Goal: Information Seeking & Learning: Find specific fact

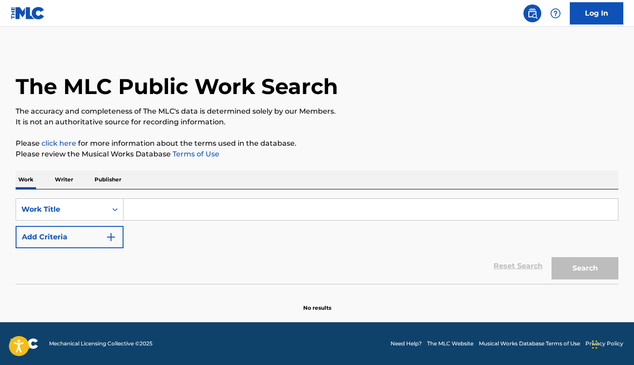
click at [63, 180] on p "Writer" at bounding box center [64, 179] width 24 height 19
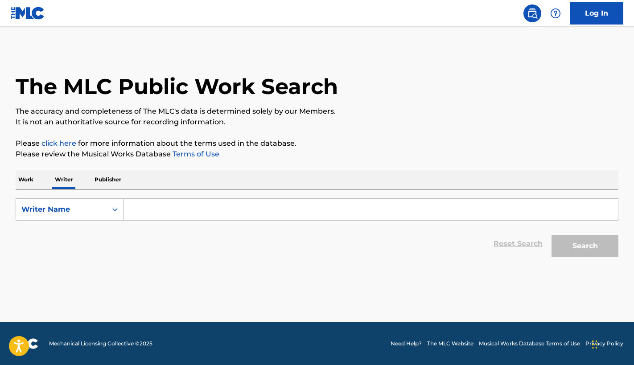
click at [176, 207] on input "Search Form" at bounding box center [370, 209] width 494 height 21
type input "A"
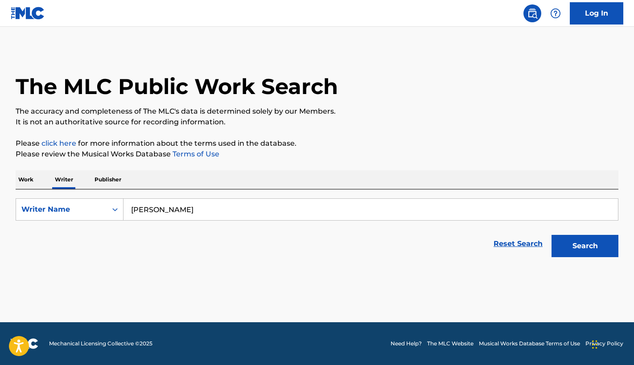
type input "[PERSON_NAME]"
click at [551, 235] on button "Search" at bounding box center [584, 246] width 67 height 22
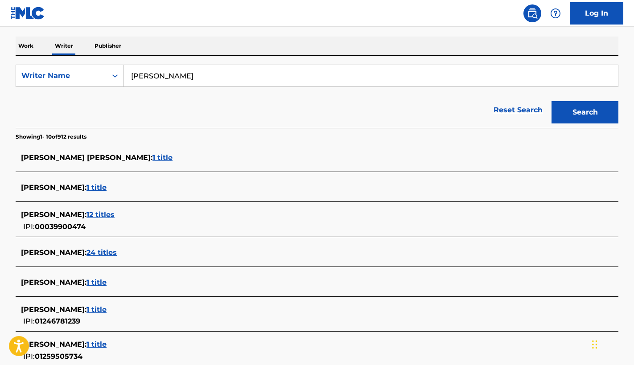
scroll to position [267, 0]
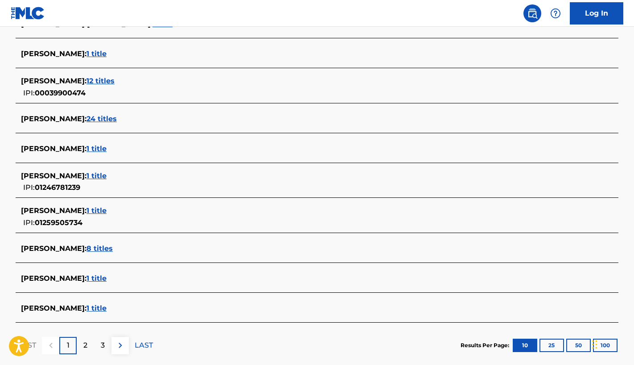
click at [450, 107] on div "[PERSON_NAME] : 24 titles" at bounding box center [317, 119] width 602 height 27
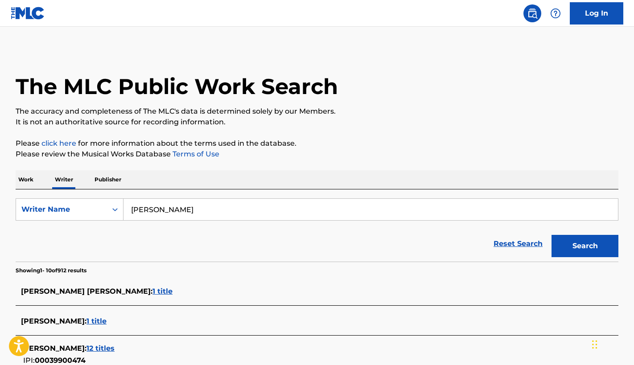
click at [23, 186] on p "Work" at bounding box center [26, 179] width 20 height 19
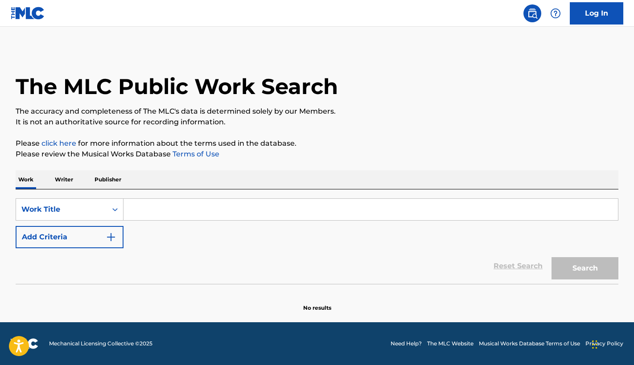
click at [26, 184] on p "Work" at bounding box center [26, 179] width 20 height 19
click at [202, 214] on input "Search Form" at bounding box center [370, 209] width 494 height 21
paste input "Eye, Soul and Hand"
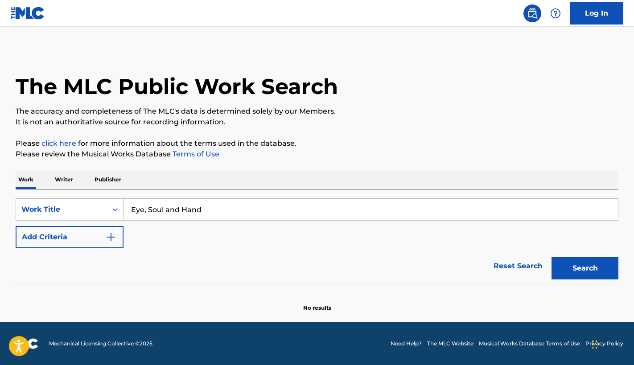
type input "Eye, Soul and Hand"
click at [598, 262] on button "Search" at bounding box center [584, 268] width 67 height 22
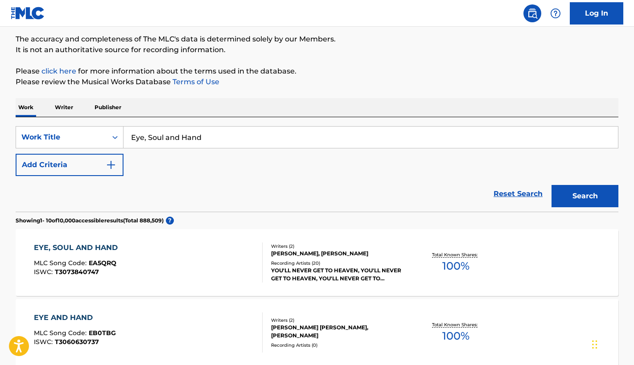
scroll to position [134, 0]
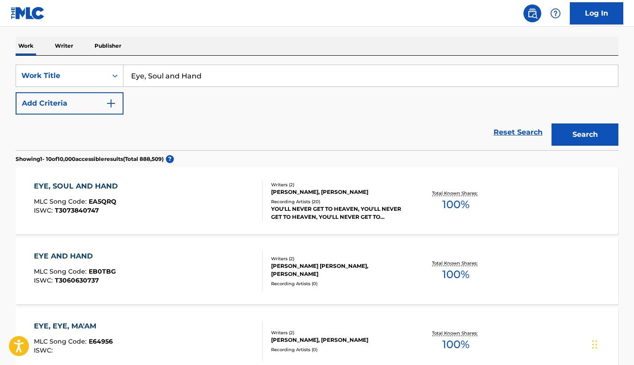
click at [103, 178] on div "EYE, SOUL AND HAND MLC Song Code : EA5QRQ ISWC : T3073840747 Writers ( 2 ) [PER…" at bounding box center [317, 201] width 602 height 67
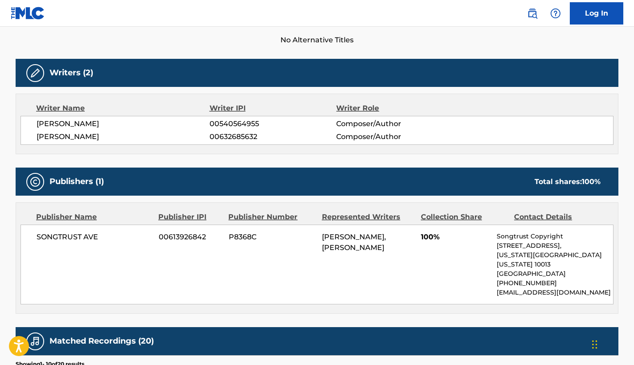
scroll to position [178, 0]
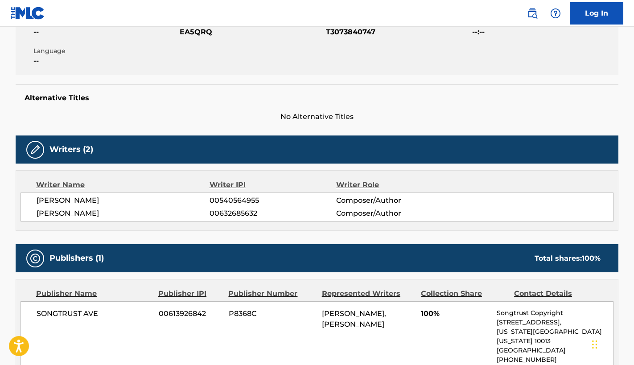
click at [61, 194] on div "[PERSON_NAME] 00540564955 Composer/Author [PERSON_NAME] 00632685632 Composer/Au…" at bounding box center [316, 206] width 593 height 29
click at [60, 198] on span "[PERSON_NAME]" at bounding box center [123, 200] width 173 height 11
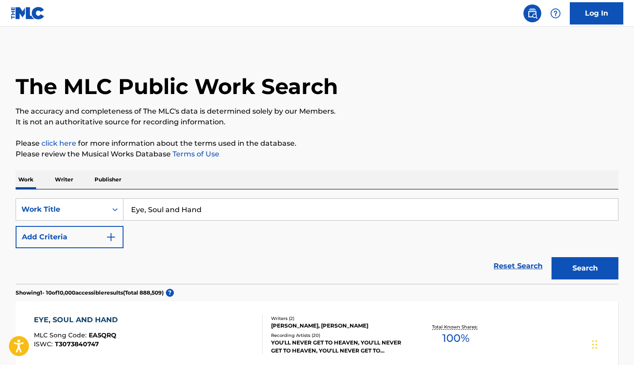
drag, startPoint x: 59, startPoint y: 174, endPoint x: 97, endPoint y: 185, distance: 39.5
click at [59, 174] on p "Writer" at bounding box center [64, 179] width 24 height 19
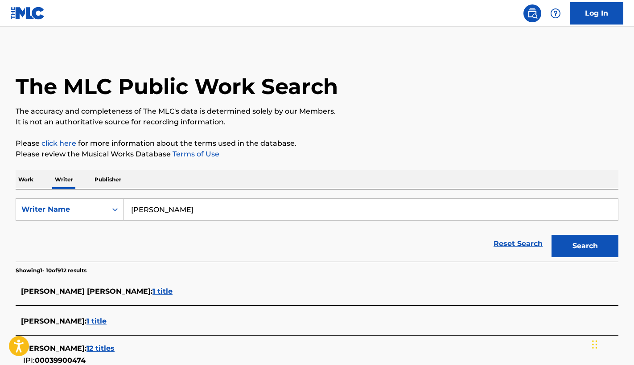
click at [225, 210] on input "[PERSON_NAME]" at bounding box center [370, 209] width 494 height 21
paste input "[PERSON_NAME]"
type input "[PERSON_NAME]"
click at [600, 235] on button "Search" at bounding box center [584, 246] width 67 height 22
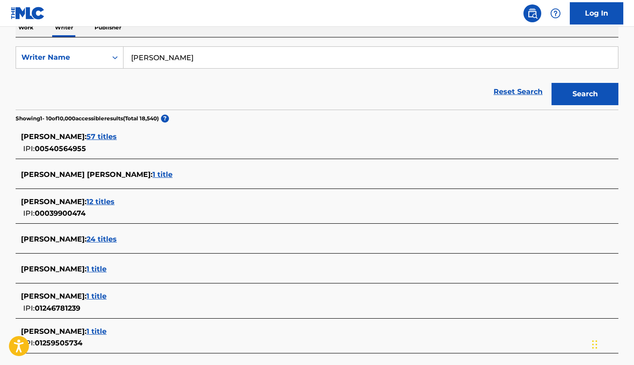
scroll to position [178, 0]
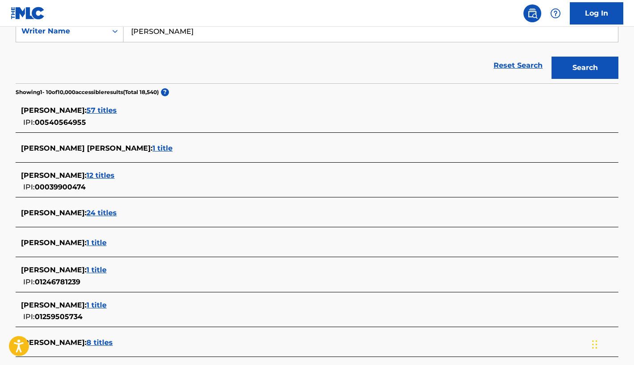
click at [108, 108] on span "57 titles" at bounding box center [101, 110] width 30 height 8
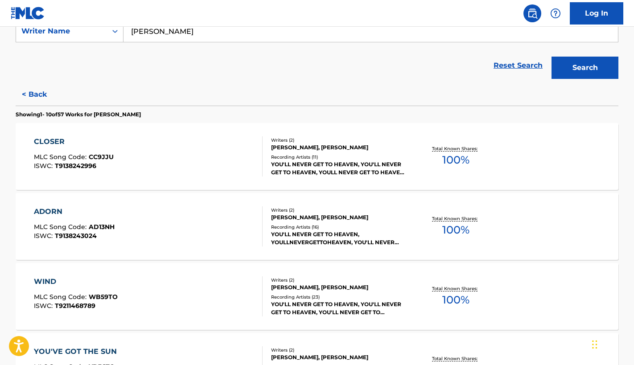
click at [180, 162] on div "CLOSER MLC Song Code : CC9JJU ISWC : T9138242996" at bounding box center [148, 156] width 229 height 40
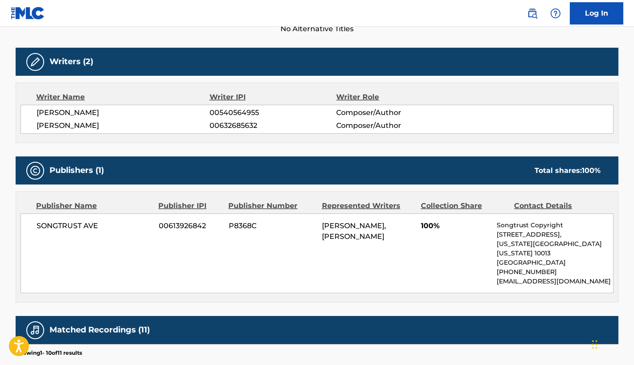
scroll to position [356, 0]
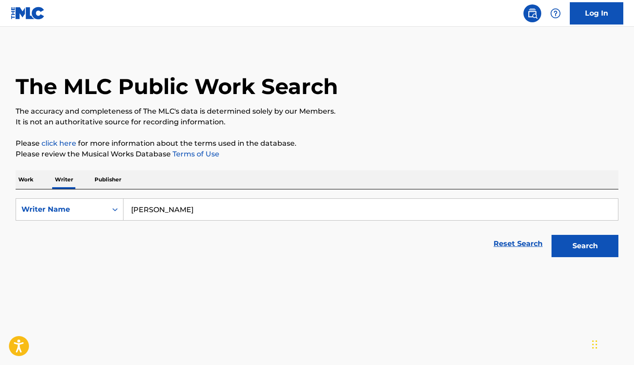
scroll to position [267, 0]
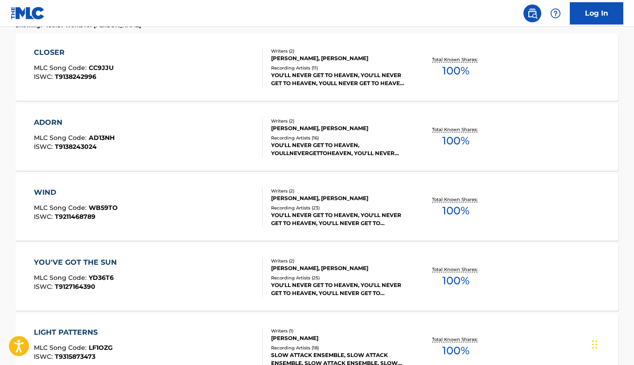
click at [200, 220] on div "WIND MLC Song Code : WB59TO ISWC : T9211468789" at bounding box center [148, 207] width 229 height 40
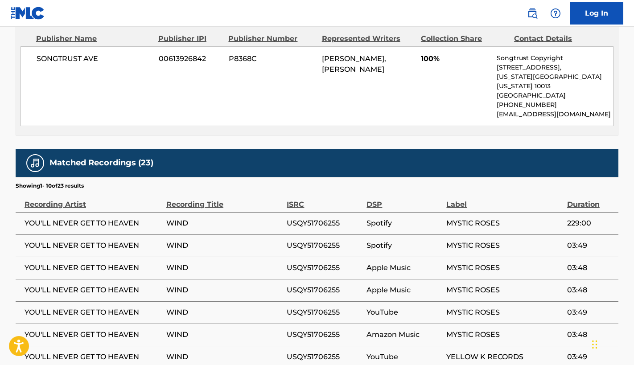
scroll to position [446, 0]
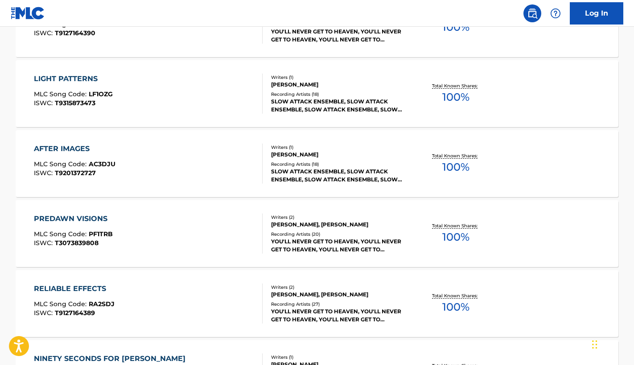
scroll to position [579, 0]
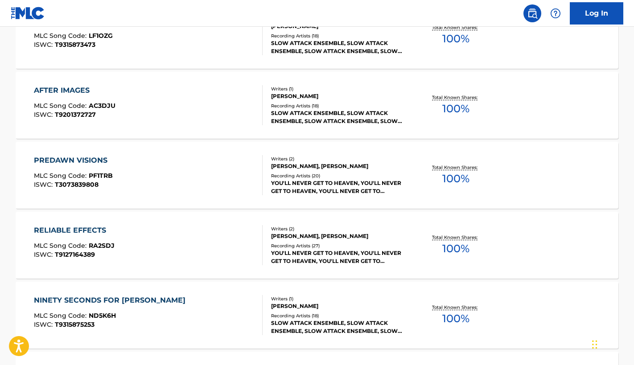
click at [148, 197] on div "PREDAWN VISIONS MLC Song Code : PF1TRB ISWC : T3073839808 Writers ( 2 ) [PERSON…" at bounding box center [317, 175] width 602 height 67
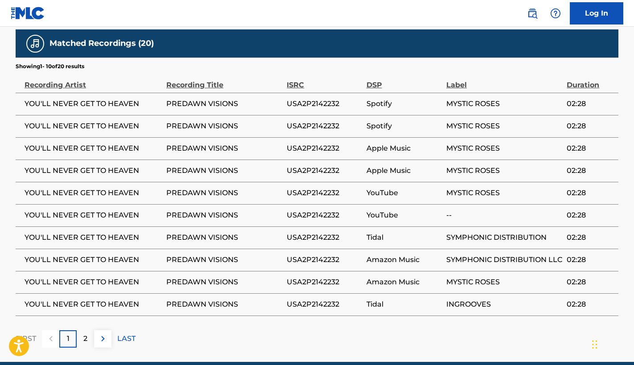
scroll to position [581, 0]
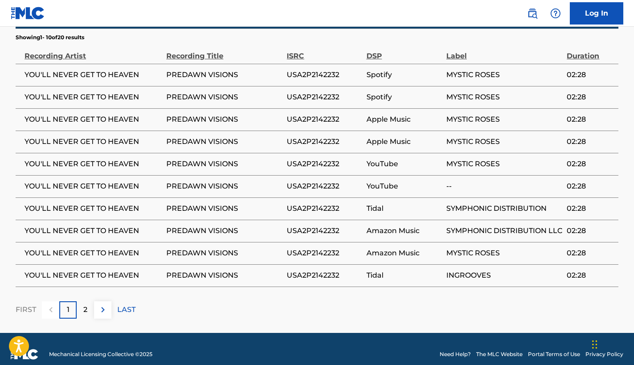
click at [479, 162] on td "MYSTIC ROSES" at bounding box center [506, 164] width 120 height 22
